Goal: Find specific page/section

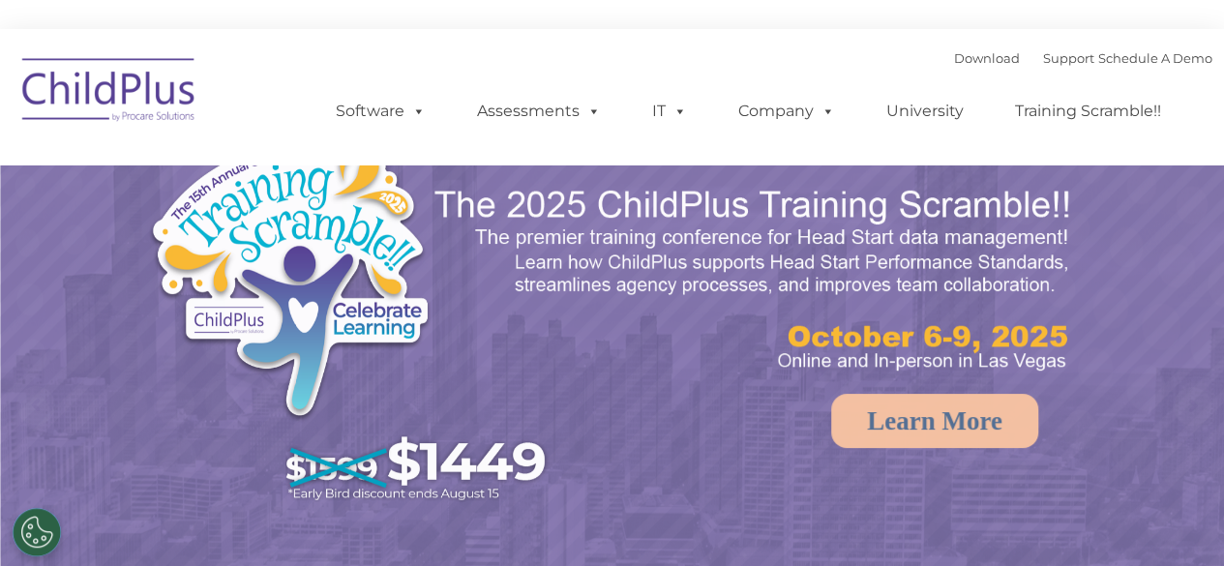
select select "MEDIUM"
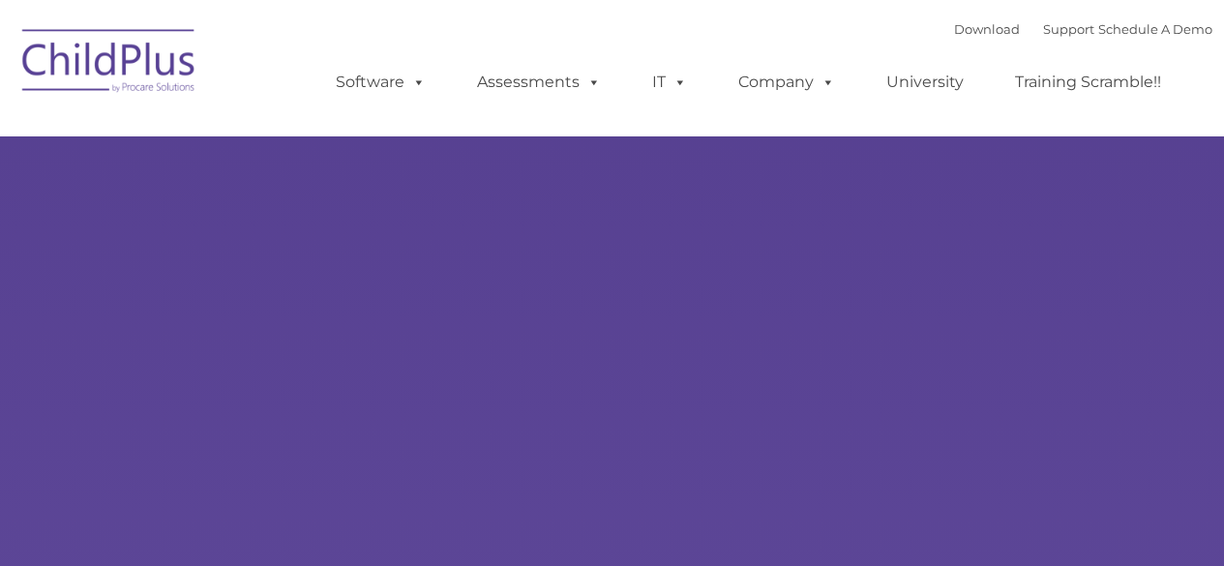
type input ""
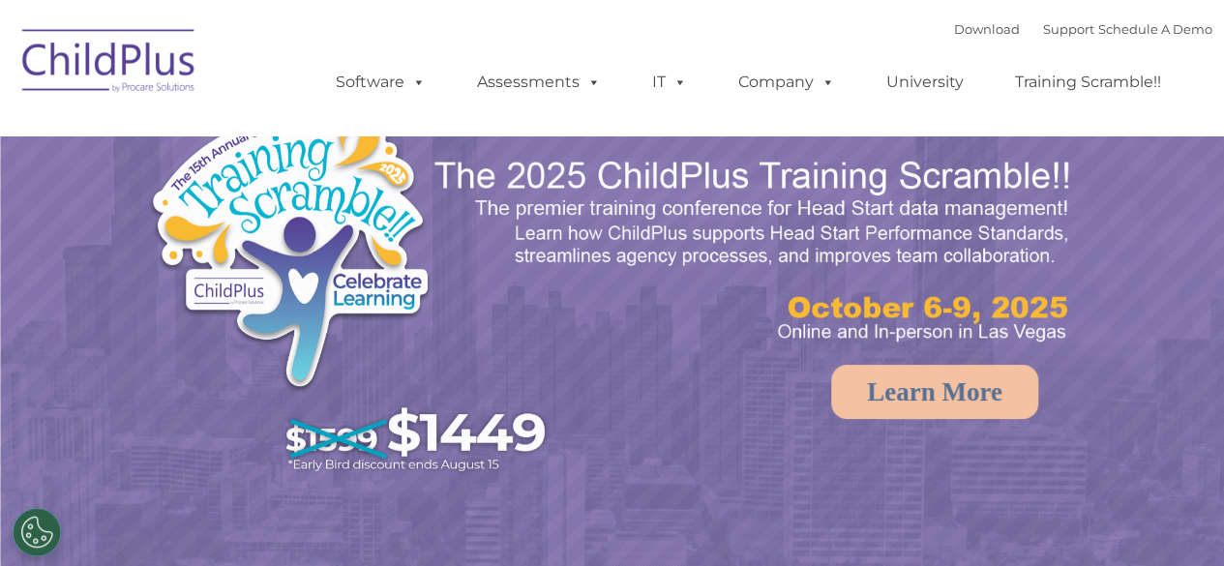
select select "MEDIUM"
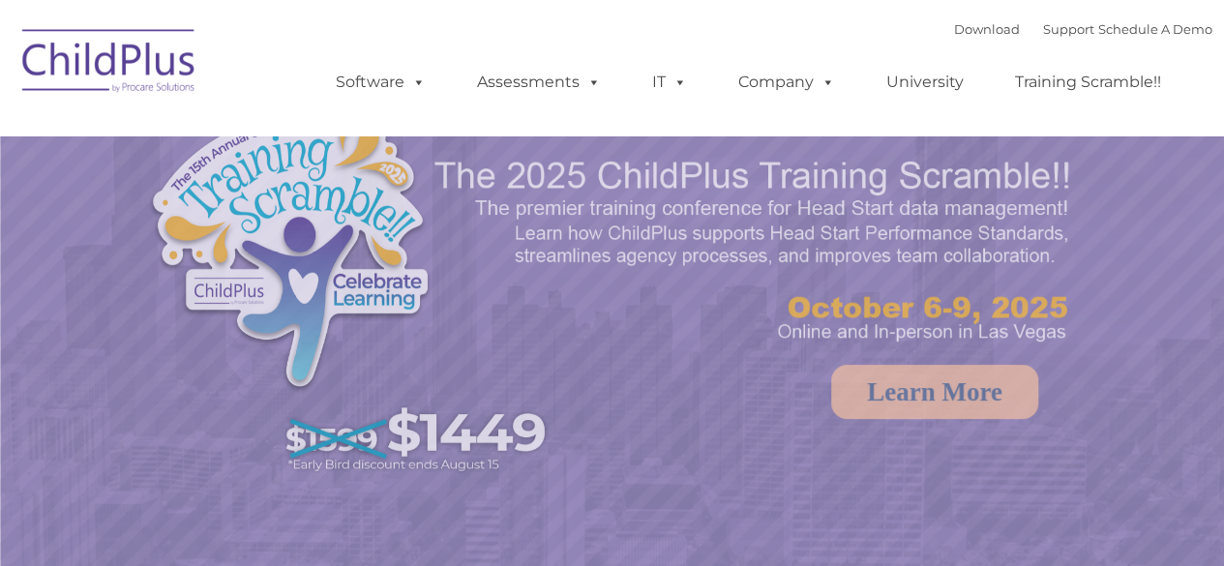
select select "MEDIUM"
